Goal: Check status: Check status

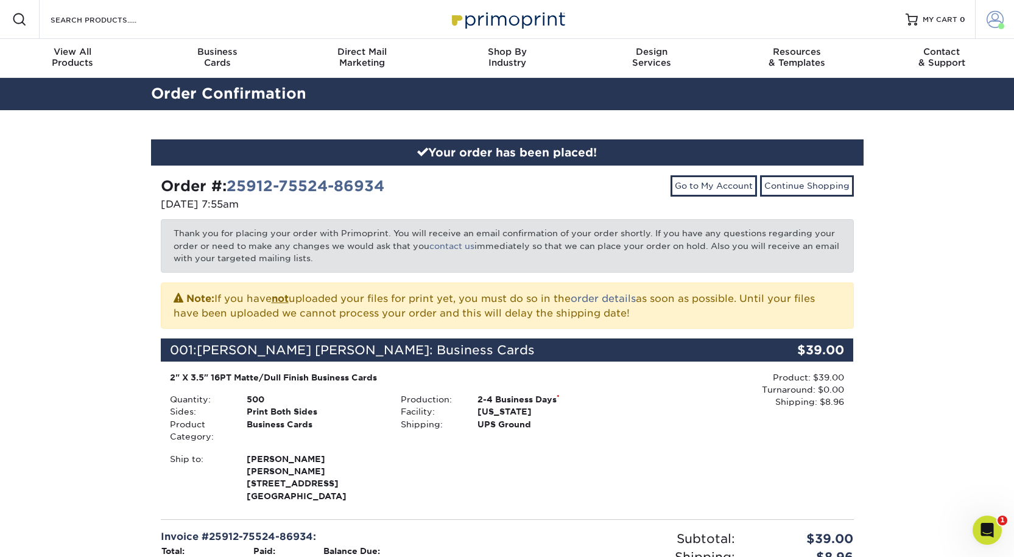
drag, startPoint x: 0, startPoint y: 0, endPoint x: 989, endPoint y: 11, distance: 989.5
click at [989, 11] on link "Account" at bounding box center [994, 19] width 39 height 39
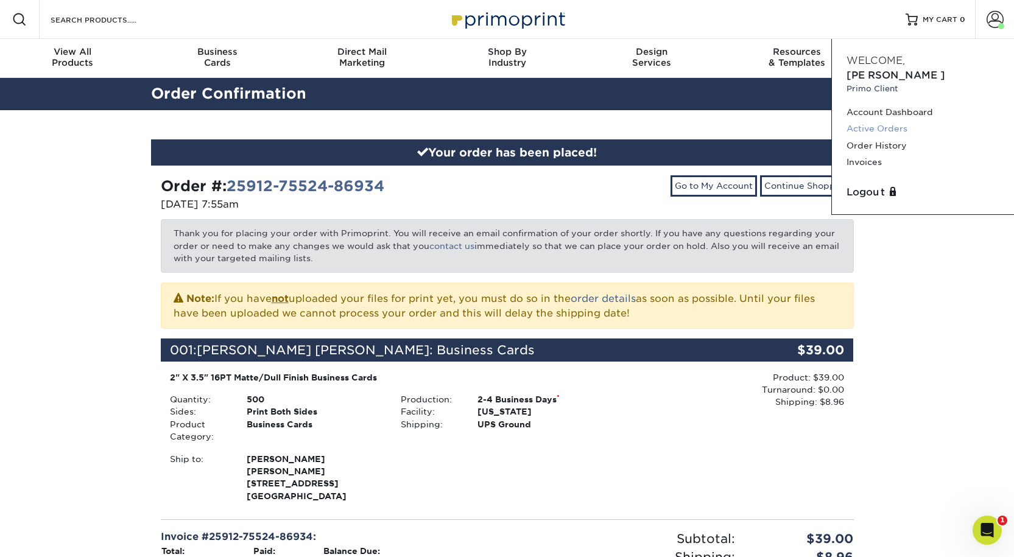
click at [888, 129] on link "Active Orders" at bounding box center [922, 129] width 153 height 16
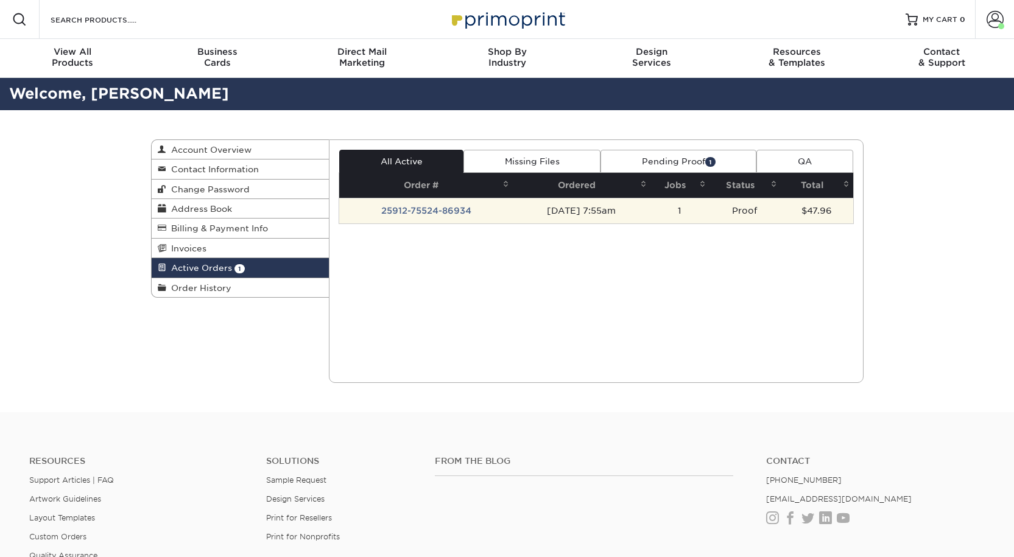
click at [576, 223] on td "[DATE] 7:55am" at bounding box center [582, 211] width 138 height 26
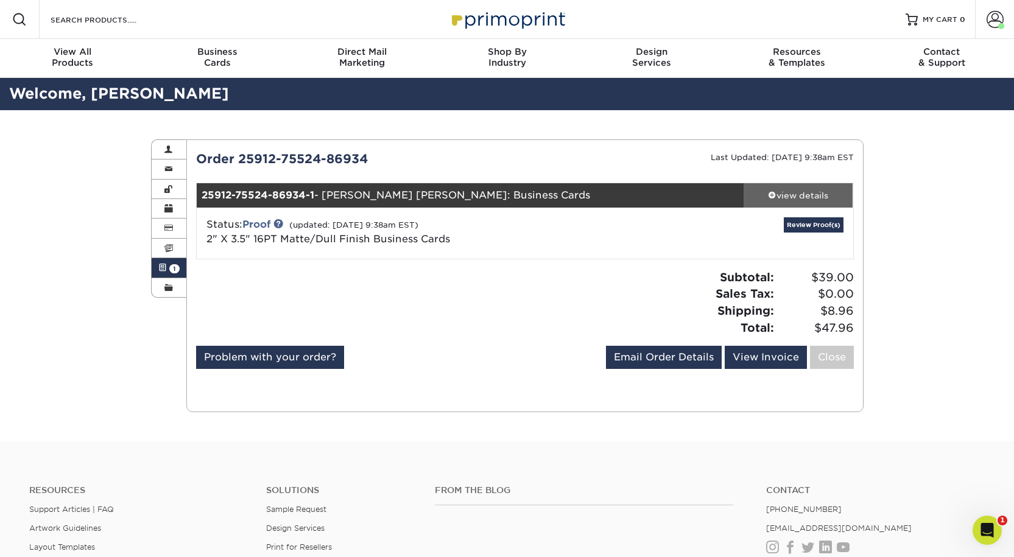
click at [803, 202] on div "view details" at bounding box center [798, 195] width 110 height 12
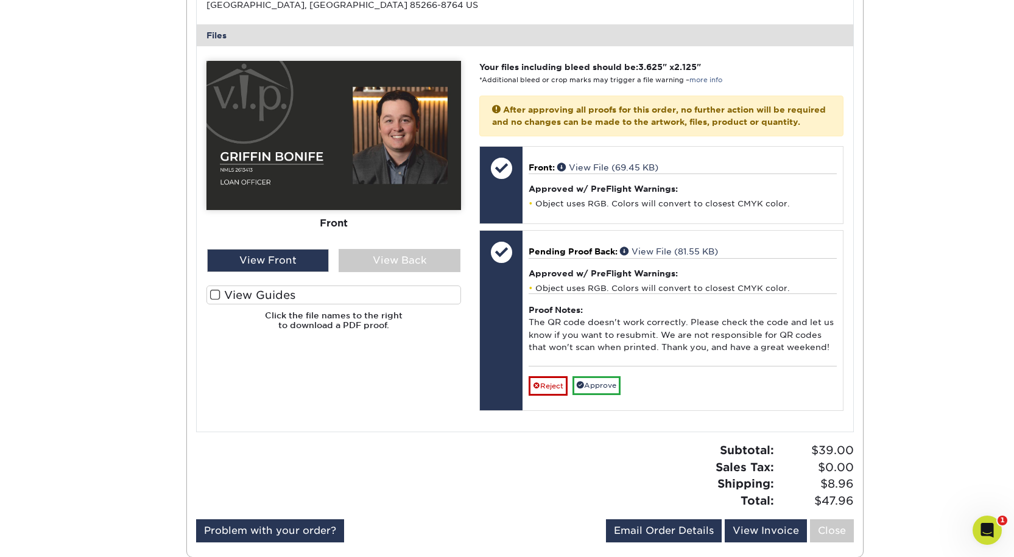
scroll to position [487, 0]
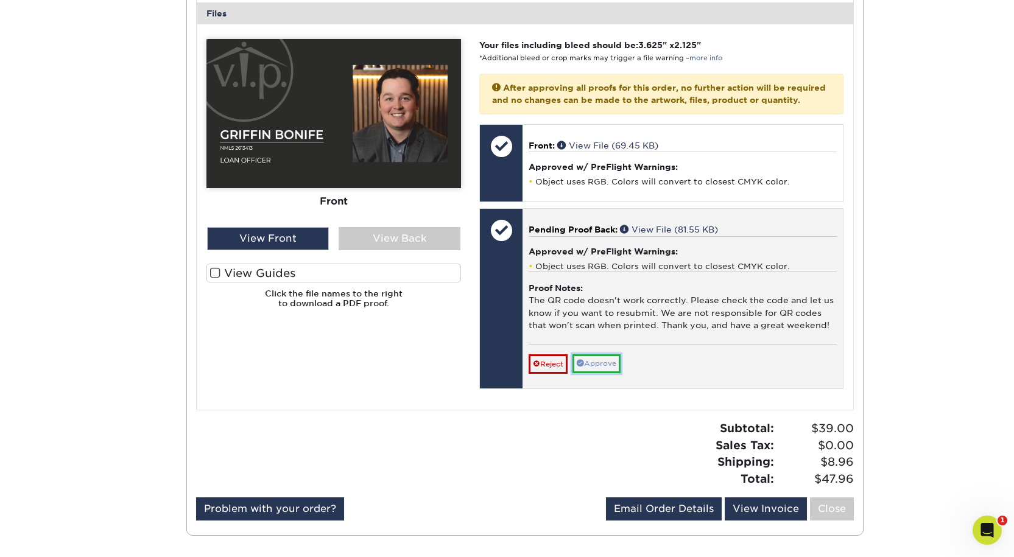
click at [606, 373] on link "Approve" at bounding box center [596, 363] width 48 height 19
